Goal: Task Accomplishment & Management: Manage account settings

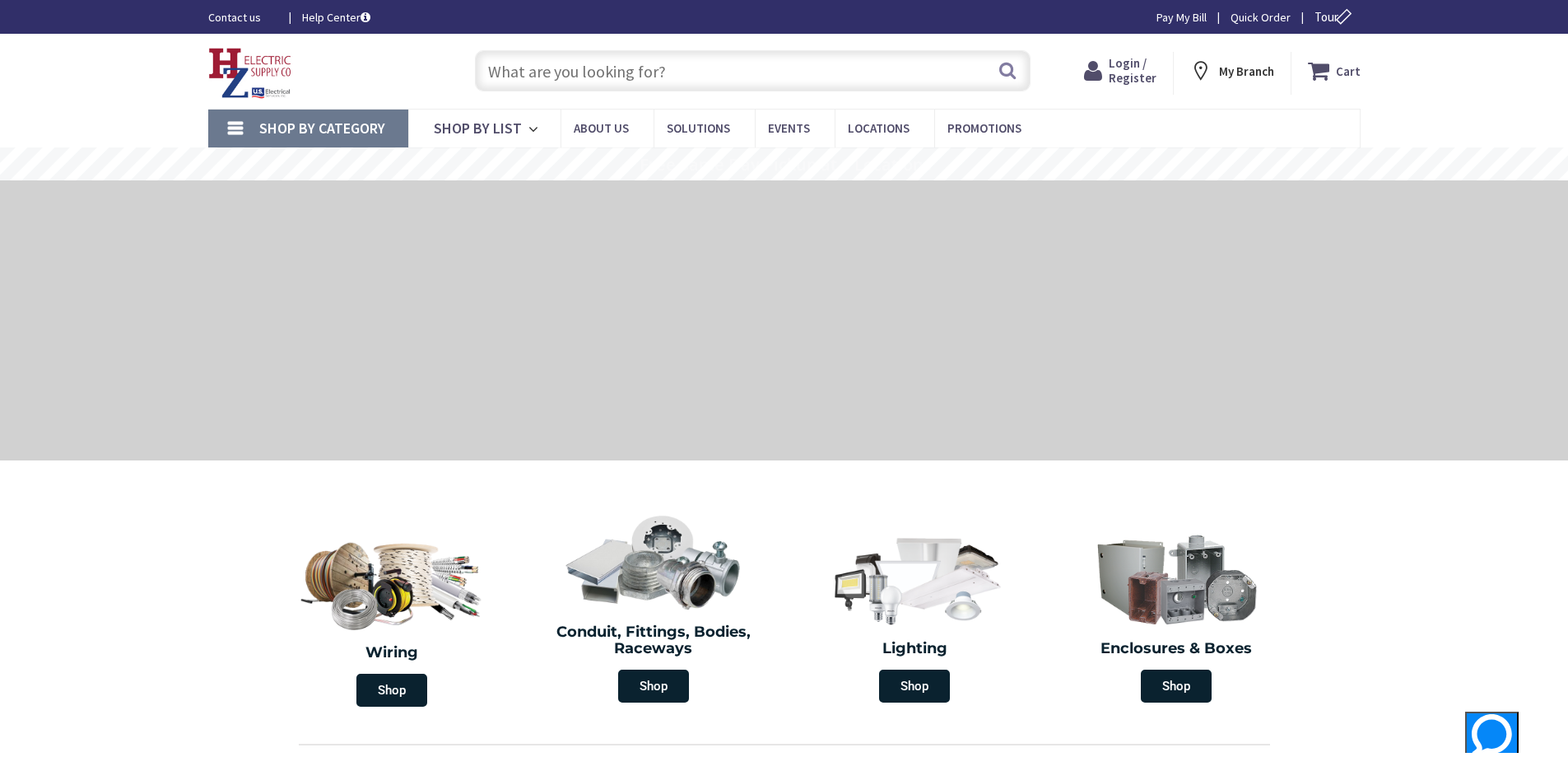
click at [1126, 61] on span "Login / Register" at bounding box center [1133, 70] width 48 height 30
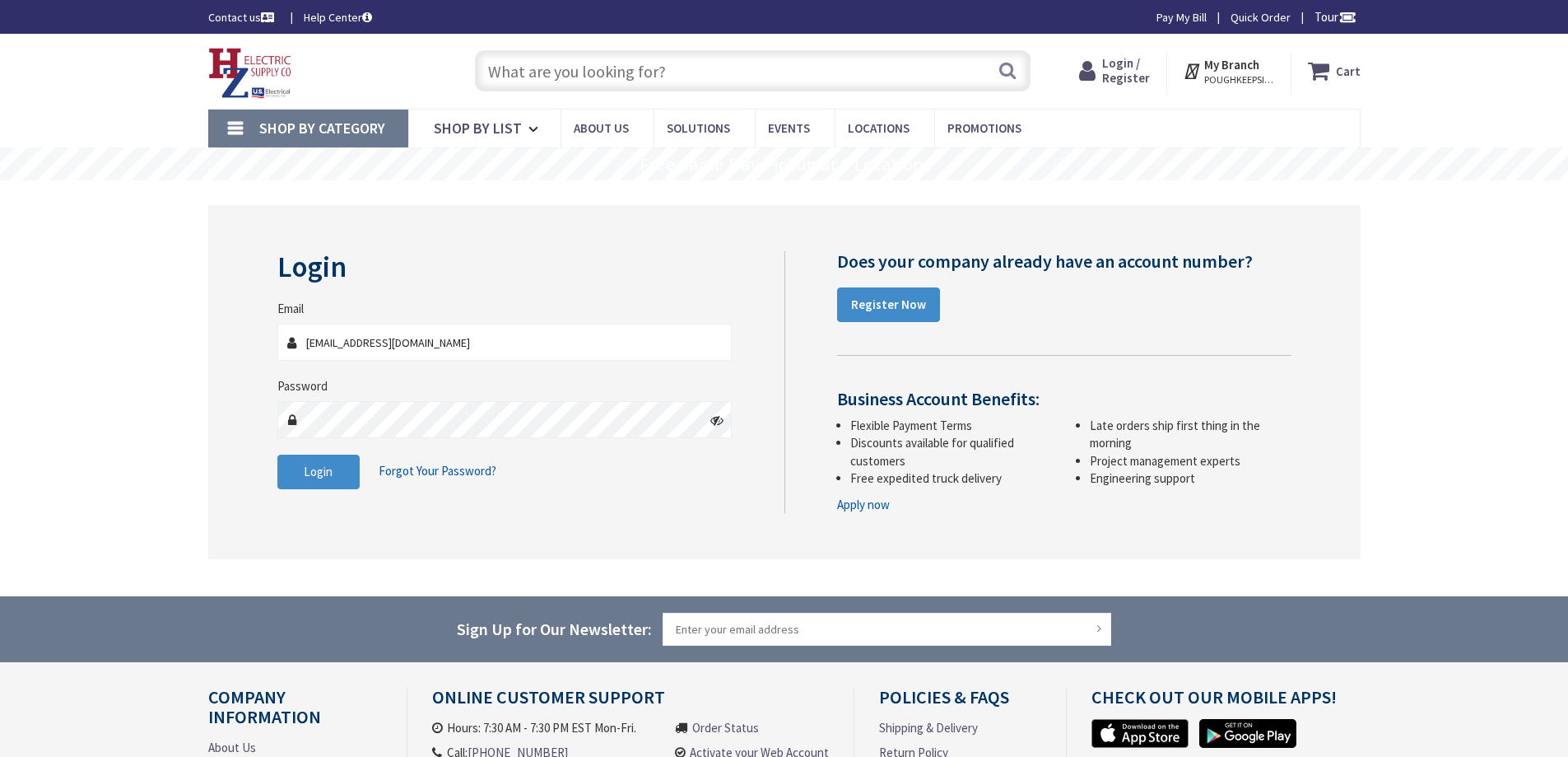
click at [275, 472] on div "Login Invalid login or password Email Mountap@ccimail.com Password Login Forgot…" at bounding box center [524, 378] width 520 height 254
click at [303, 474] on button "Login" at bounding box center [318, 471] width 83 height 35
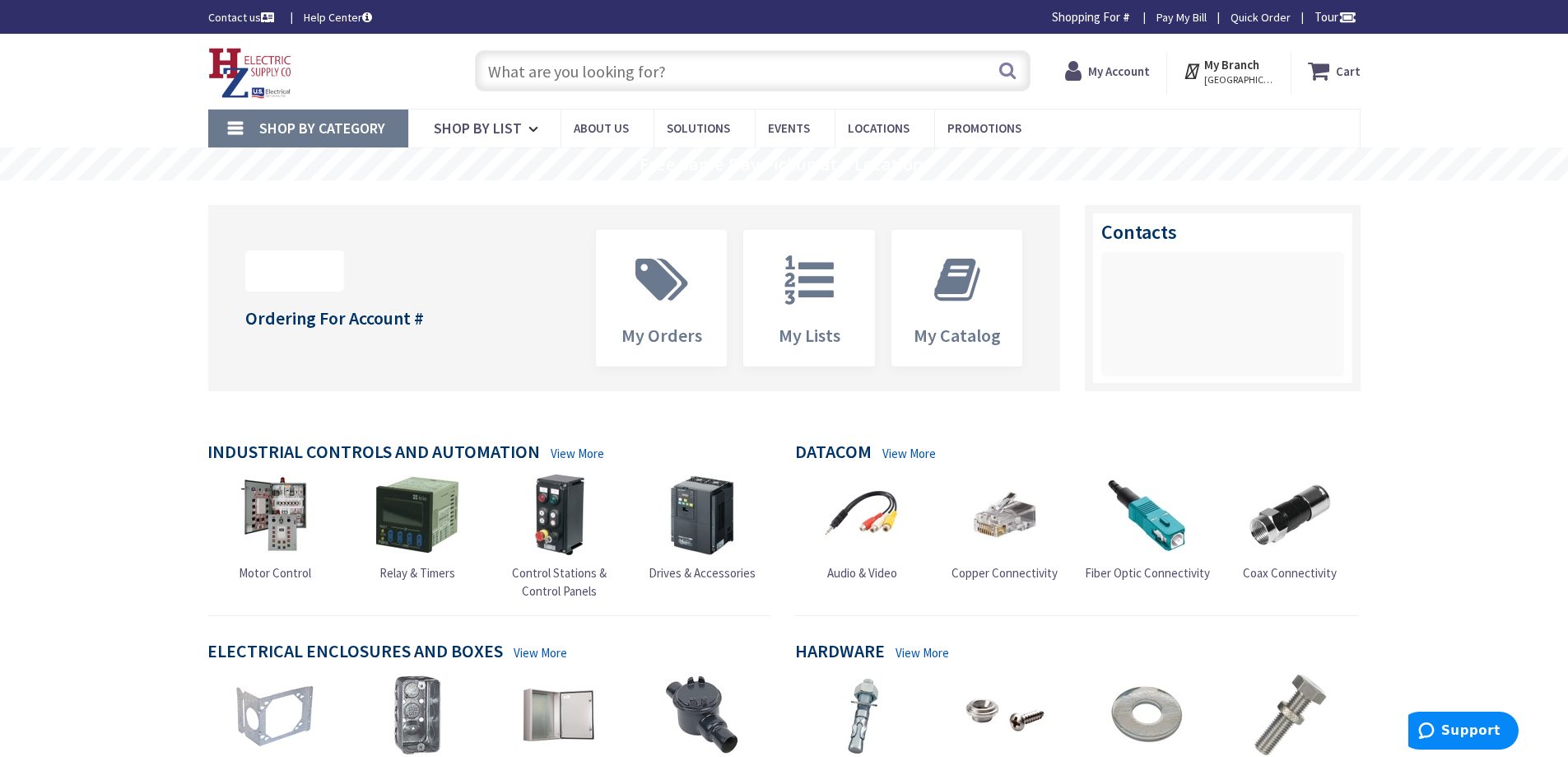
click at [1180, 17] on link "Pay My Bill" at bounding box center [1182, 17] width 51 height 17
